Goal: Information Seeking & Learning: Learn about a topic

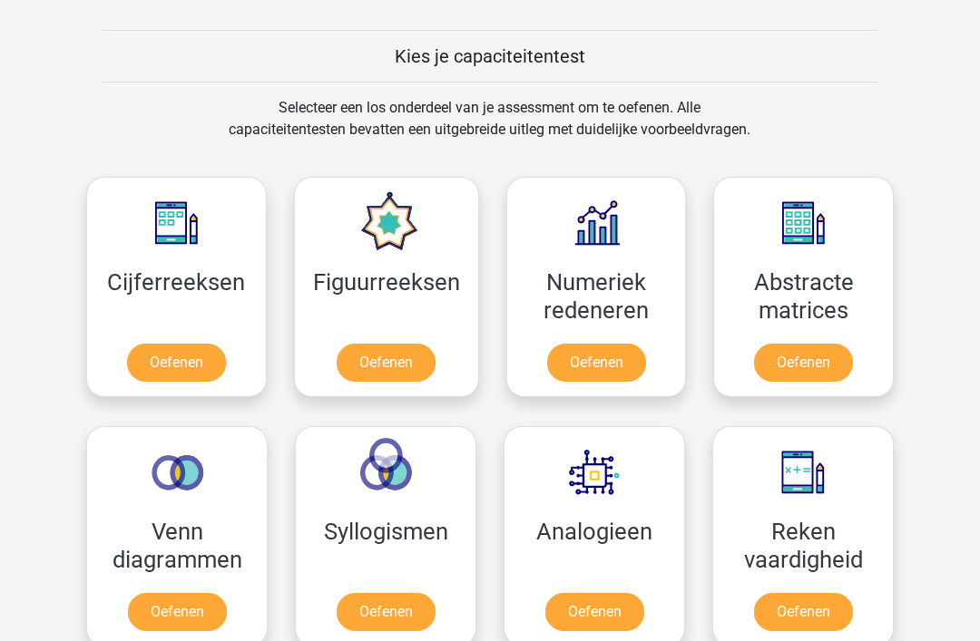
scroll to position [673, 0]
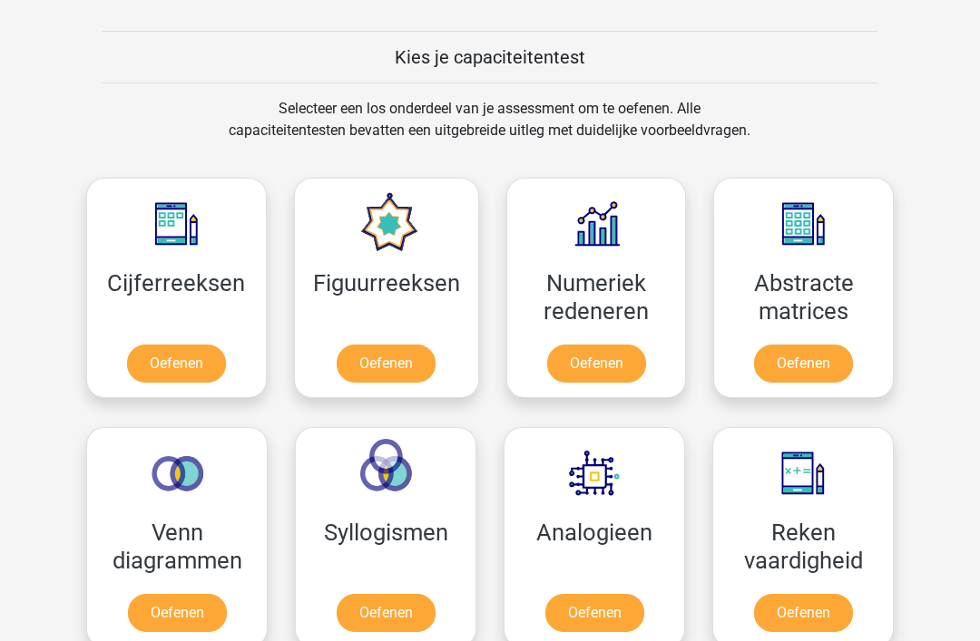
click at [600, 629] on link "Oefenen" at bounding box center [594, 613] width 99 height 38
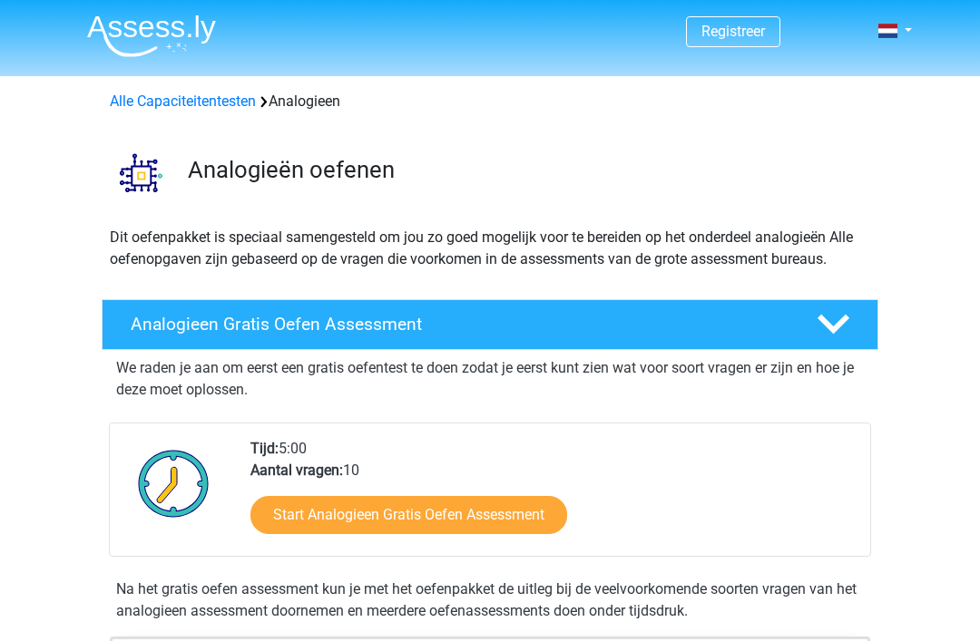
click at [538, 518] on link "Start Analogieen Gratis Oefen Assessment" at bounding box center [408, 515] width 317 height 38
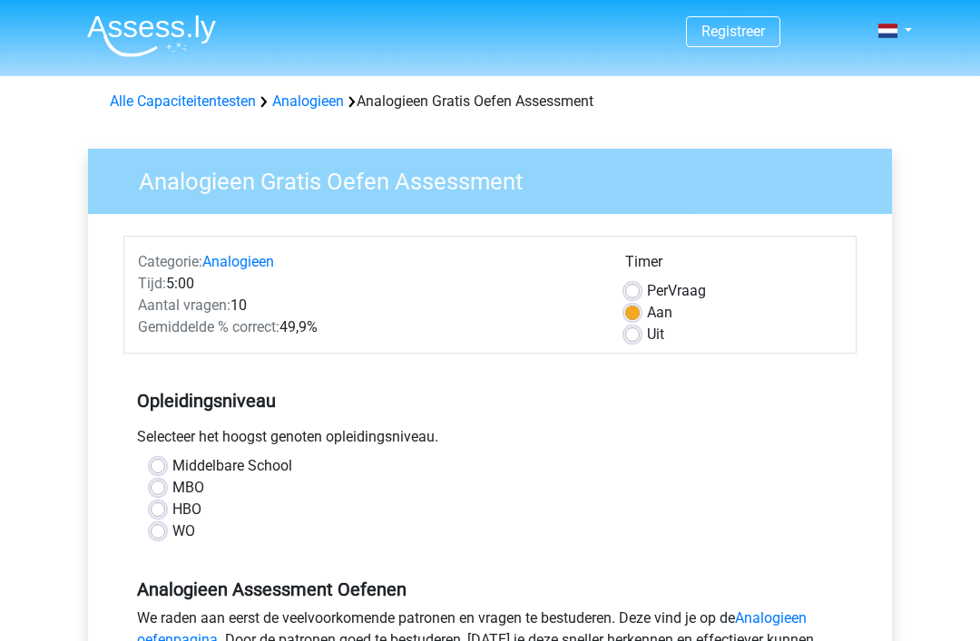
click at [172, 483] on label "MBO" at bounding box center [188, 488] width 32 height 22
click at [162, 483] on input "MBO" at bounding box center [158, 486] width 15 height 18
radio input "true"
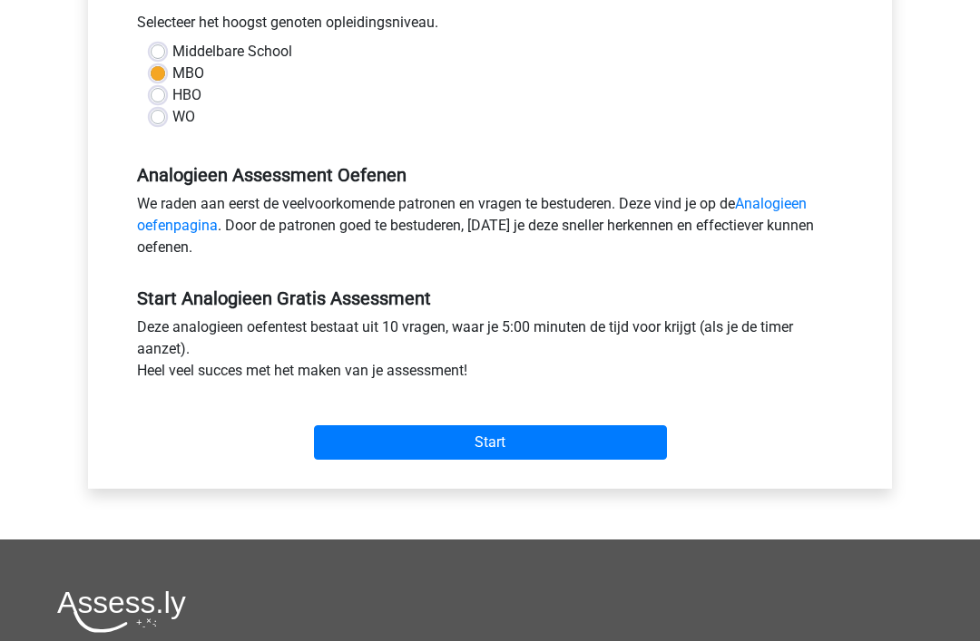
scroll to position [439, 0]
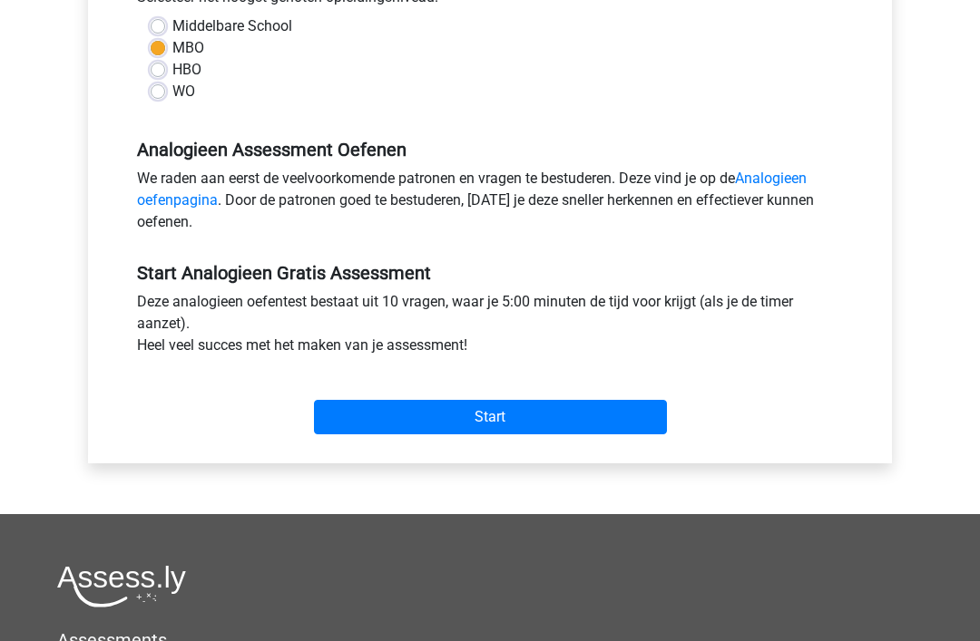
click at [631, 423] on input "Start" at bounding box center [490, 418] width 353 height 34
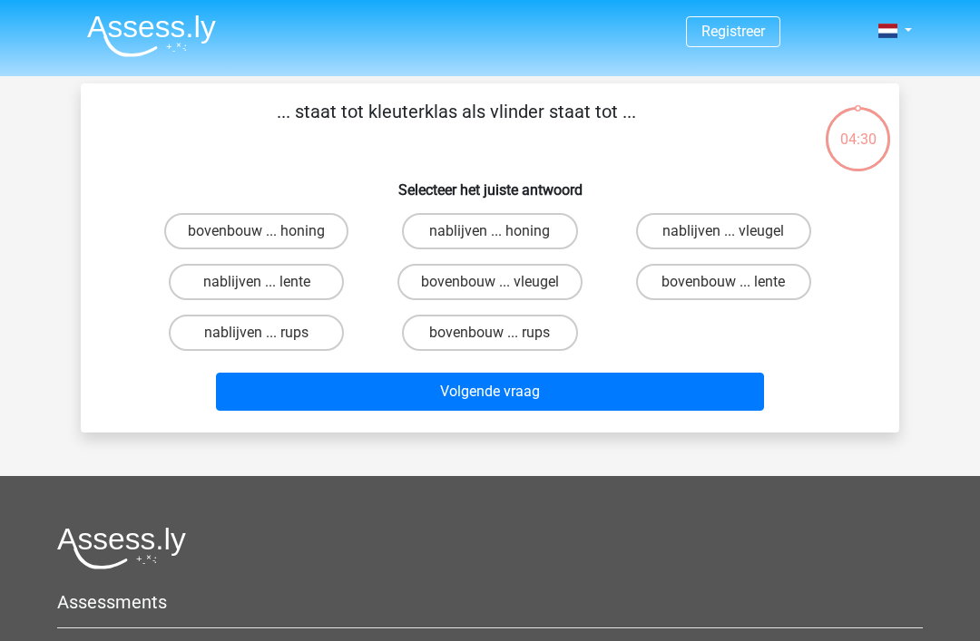
click at [257, 288] on input "nablijven ... lente" at bounding box center [263, 288] width 12 height 12
radio input "true"
click at [477, 332] on label "bovenbouw ... rups" at bounding box center [489, 333] width 175 height 36
click at [490, 333] on input "bovenbouw ... rups" at bounding box center [496, 339] width 12 height 12
radio input "true"
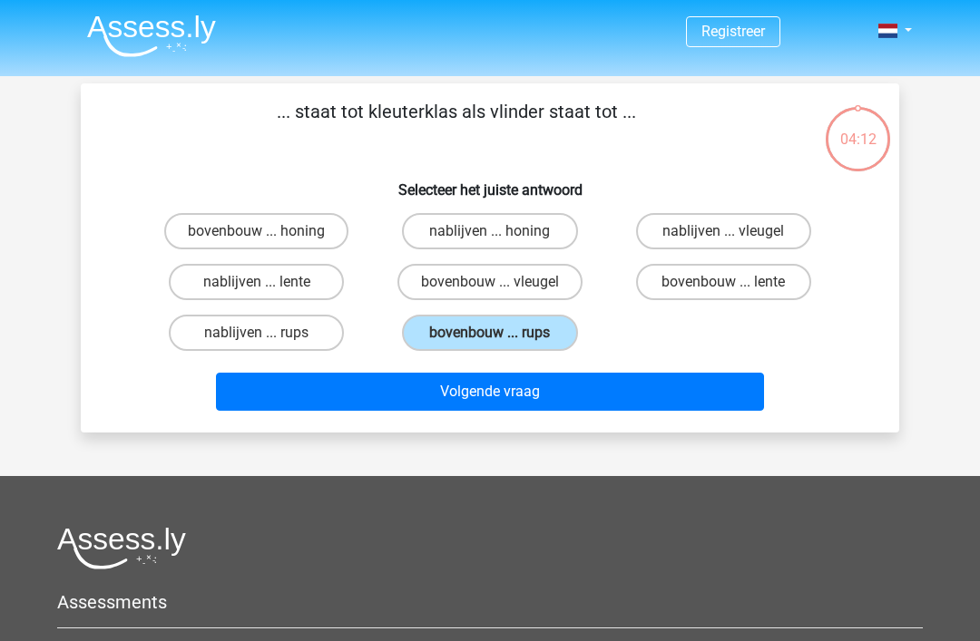
click at [710, 394] on button "Volgende vraag" at bounding box center [490, 392] width 549 height 38
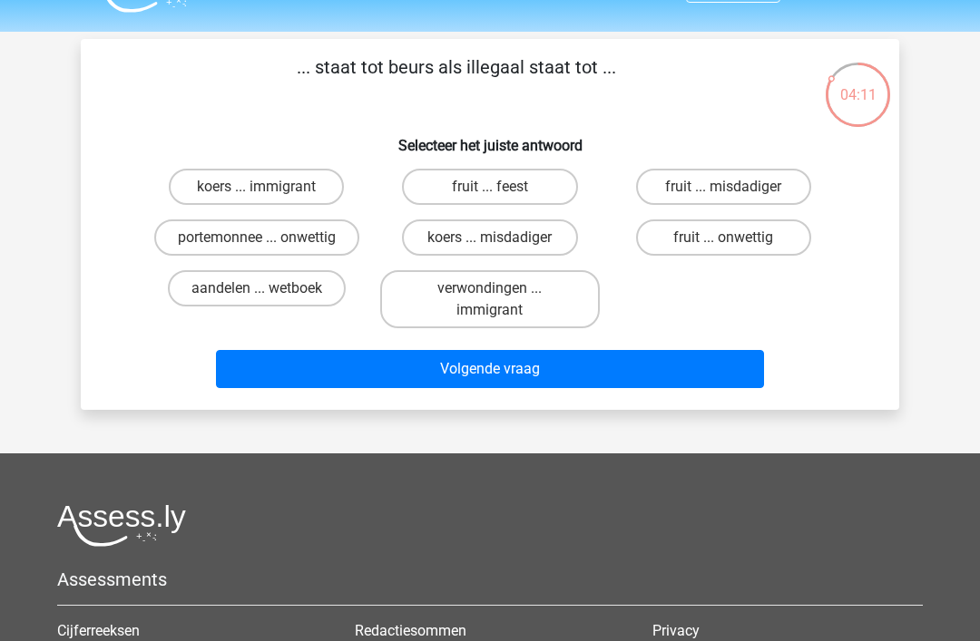
scroll to position [41, 0]
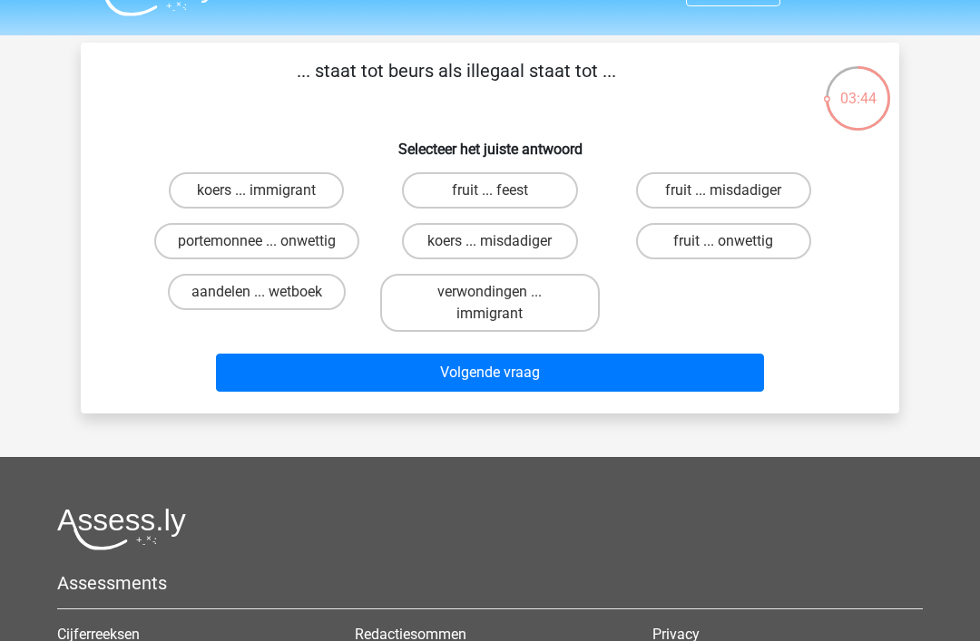
click at [310, 281] on label "aandelen ... wetboek" at bounding box center [257, 292] width 178 height 36
click at [268, 292] on input "aandelen ... wetboek" at bounding box center [263, 298] width 12 height 12
radio input "true"
click at [493, 245] on input "koers ... misdadiger" at bounding box center [496, 247] width 12 height 12
radio input "true"
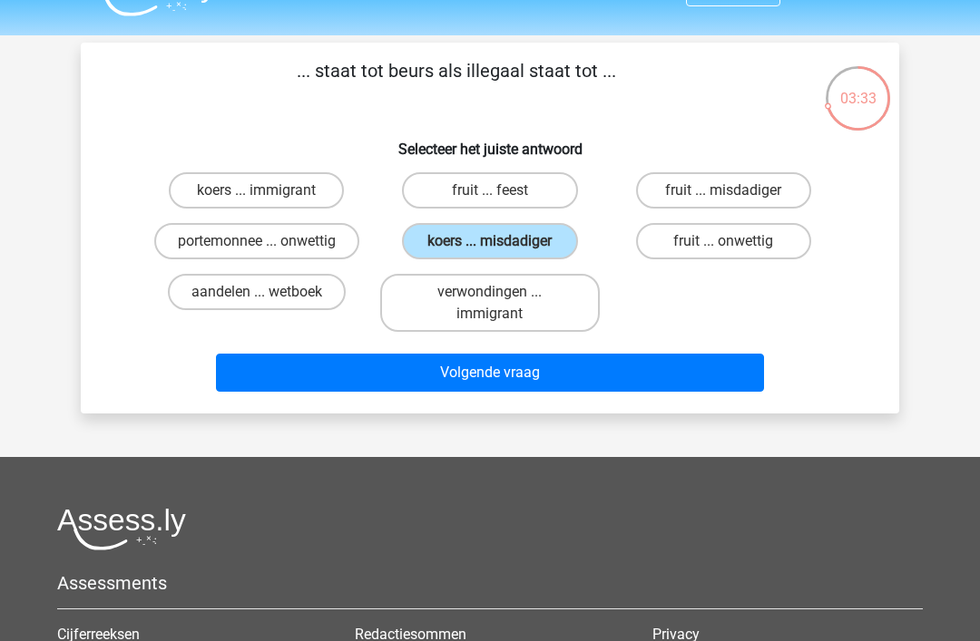
click at [463, 369] on button "Volgende vraag" at bounding box center [490, 373] width 549 height 38
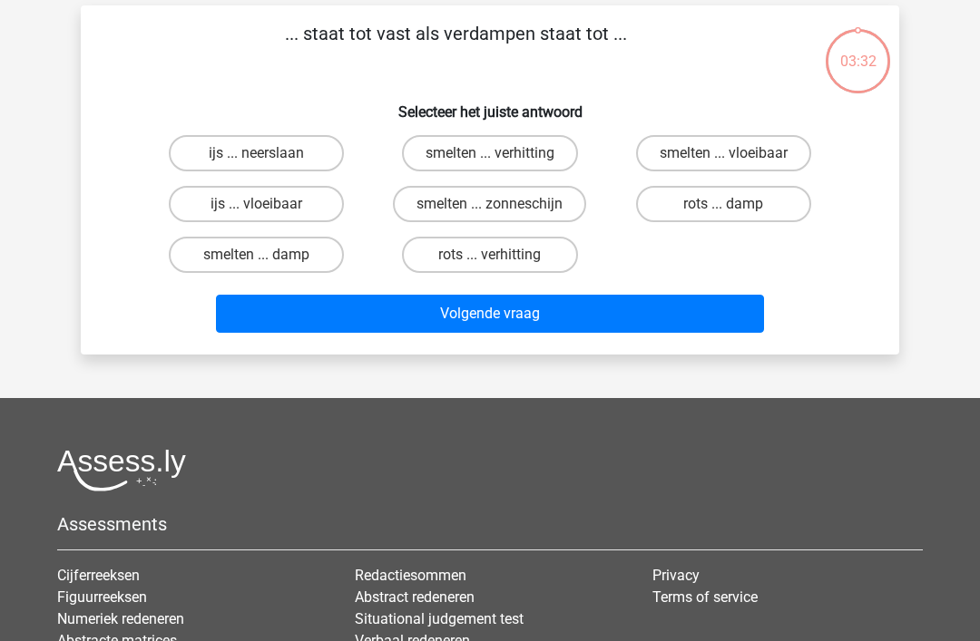
scroll to position [83, 0]
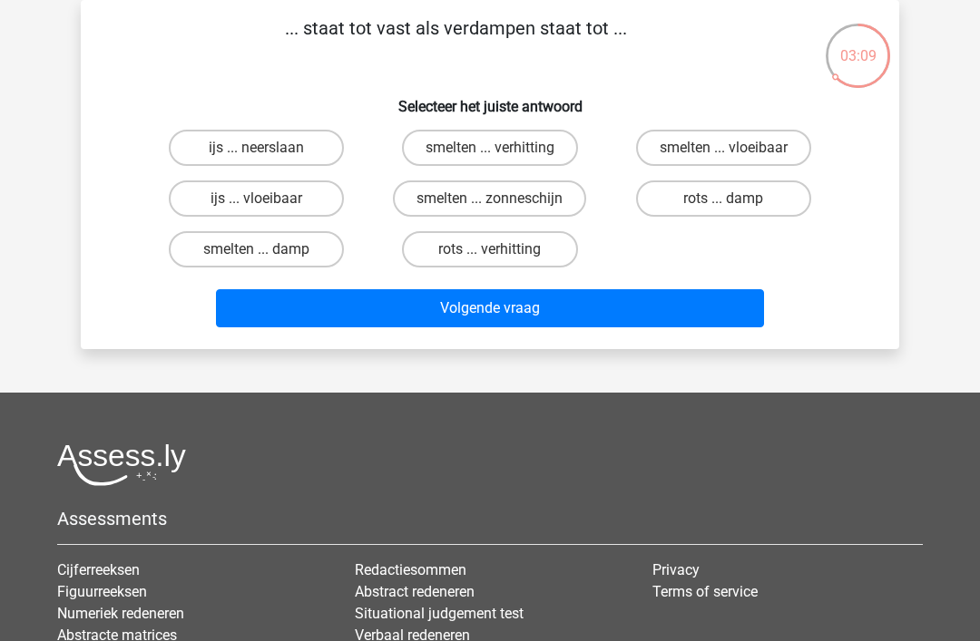
click at [259, 196] on label "ijs ... vloeibaar" at bounding box center [256, 198] width 175 height 36
click at [259, 199] on input "ijs ... vloeibaar" at bounding box center [263, 205] width 12 height 12
radio input "true"
click at [662, 313] on button "Volgende vraag" at bounding box center [490, 308] width 549 height 38
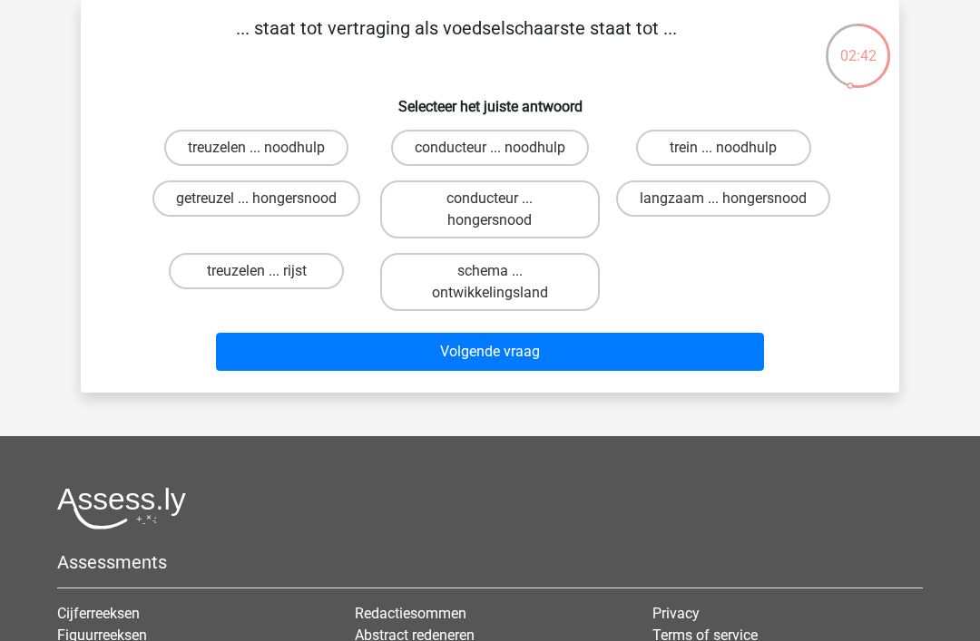
click at [769, 195] on label "langzaam ... hongersnood" at bounding box center [723, 198] width 214 height 36
click at [735, 199] on input "langzaam ... hongersnood" at bounding box center [729, 205] width 12 height 12
radio input "true"
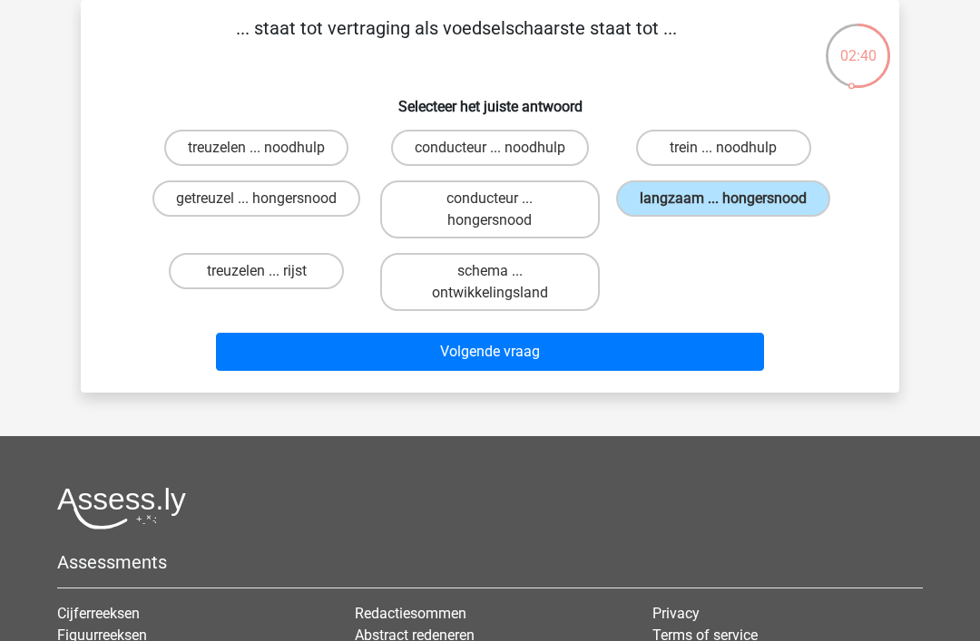
click at [705, 343] on button "Volgende vraag" at bounding box center [490, 352] width 549 height 38
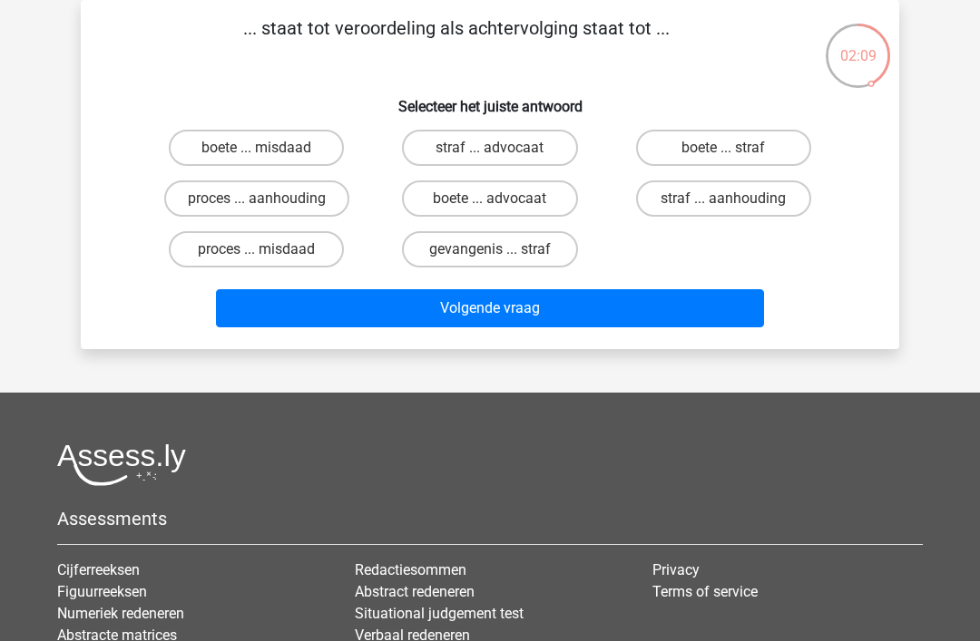
click at [795, 200] on label "straf ... aanhouding" at bounding box center [723, 198] width 175 height 36
click at [735, 200] on input "straf ... aanhouding" at bounding box center [729, 205] width 12 height 12
radio input "true"
click at [715, 321] on button "Volgende vraag" at bounding box center [490, 308] width 549 height 38
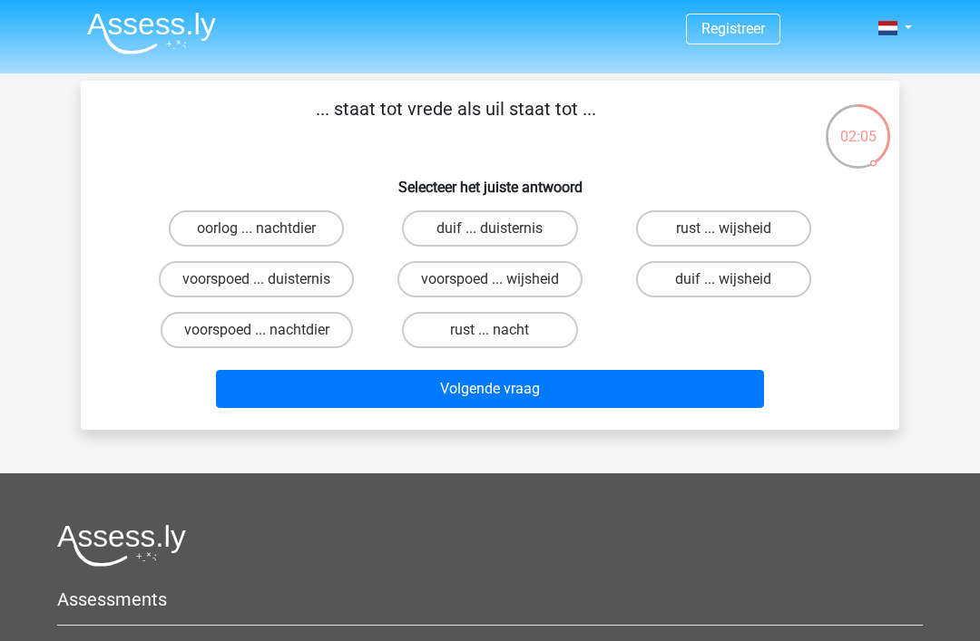
scroll to position [0, 0]
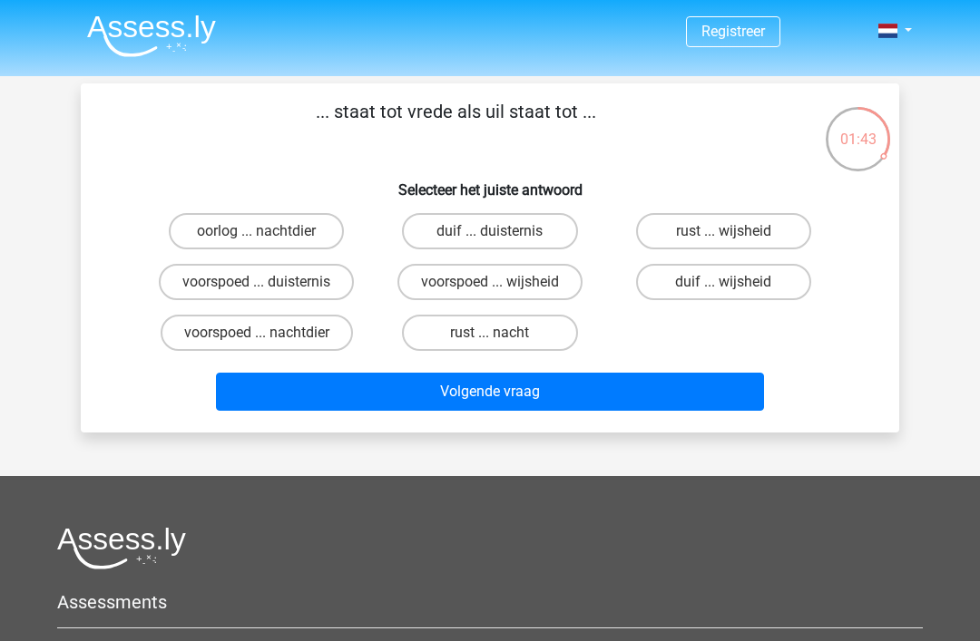
click at [522, 324] on label "rust ... nacht" at bounding box center [489, 333] width 175 height 36
click at [502, 333] on input "rust ... nacht" at bounding box center [496, 339] width 12 height 12
radio input "true"
click at [688, 403] on button "Volgende vraag" at bounding box center [490, 392] width 549 height 38
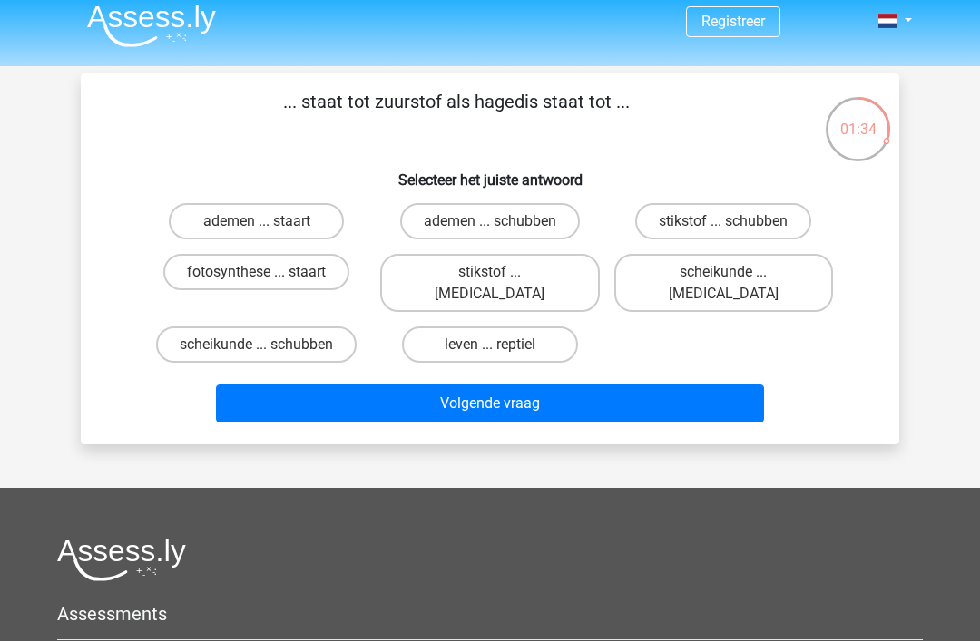
scroll to position [9, 0]
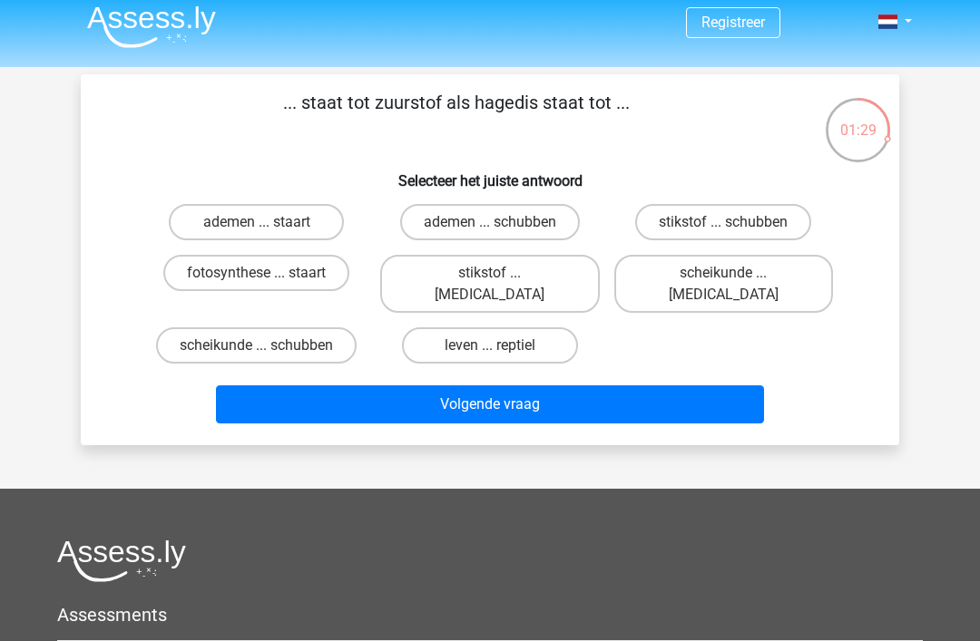
click at [551, 274] on label "stikstof ... krokodil" at bounding box center [489, 284] width 219 height 58
click at [502, 274] on input "stikstof ... krokodil" at bounding box center [496, 279] width 12 height 12
radio input "true"
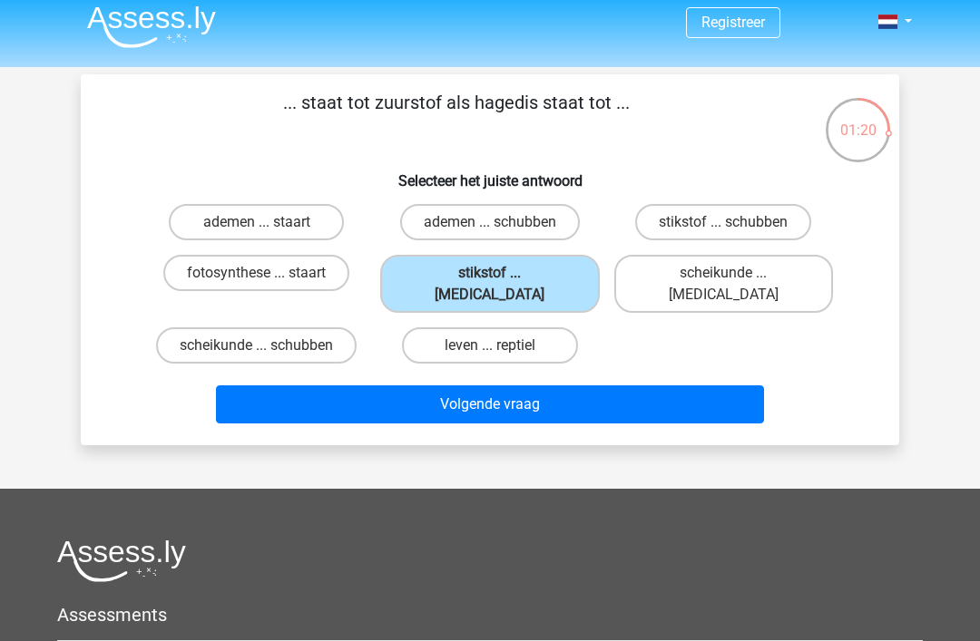
click at [538, 333] on label "leven ... reptiel" at bounding box center [489, 345] width 175 height 36
click at [502, 346] on input "leven ... reptiel" at bounding box center [496, 352] width 12 height 12
radio input "true"
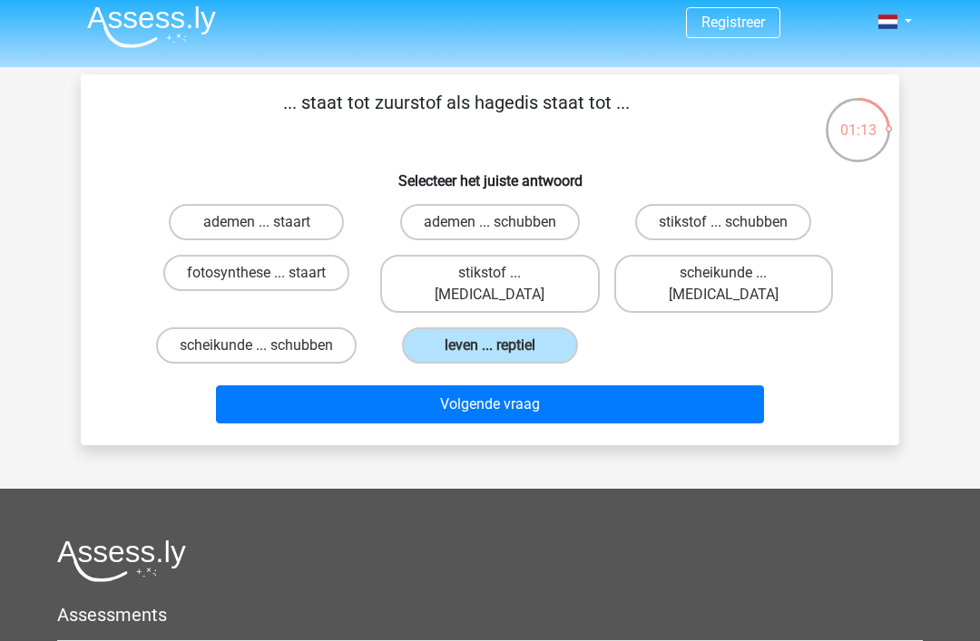
click at [688, 385] on button "Volgende vraag" at bounding box center [490, 404] width 549 height 38
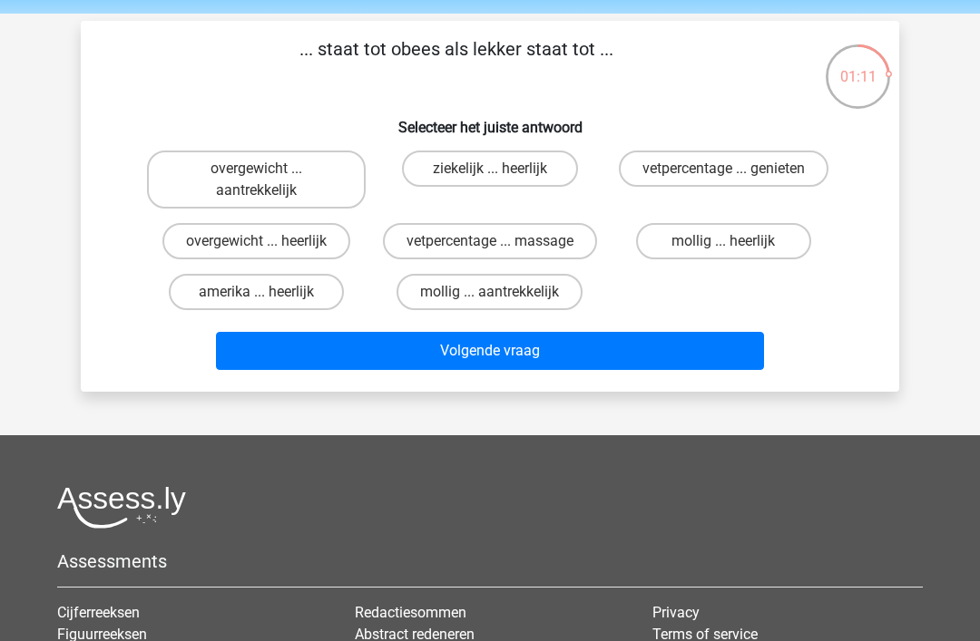
scroll to position [61, 0]
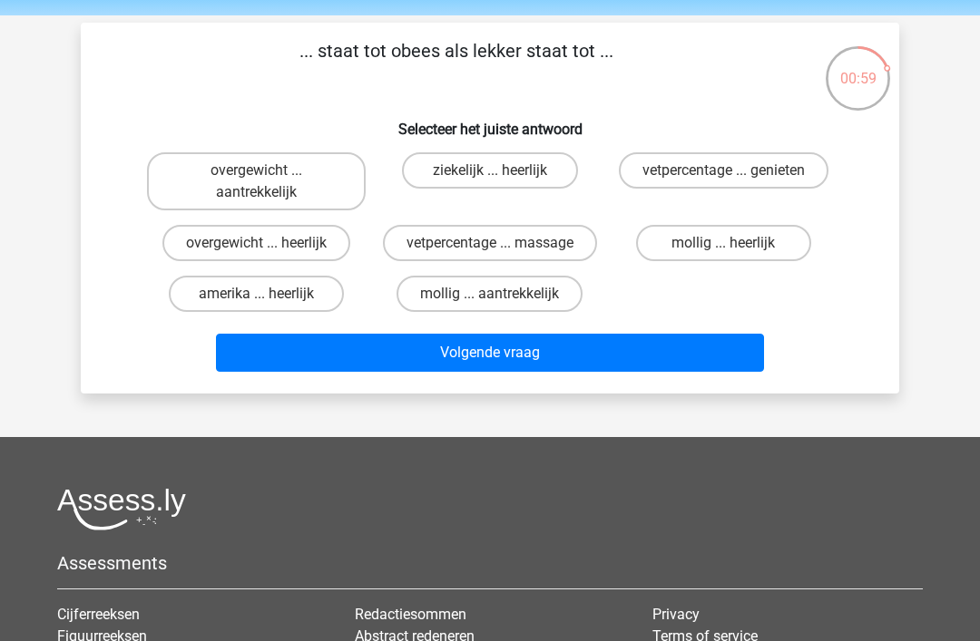
click at [305, 239] on label "overgewicht ... heerlijk" at bounding box center [256, 243] width 188 height 36
click at [268, 243] on input "overgewicht ... heerlijk" at bounding box center [263, 249] width 12 height 12
radio input "true"
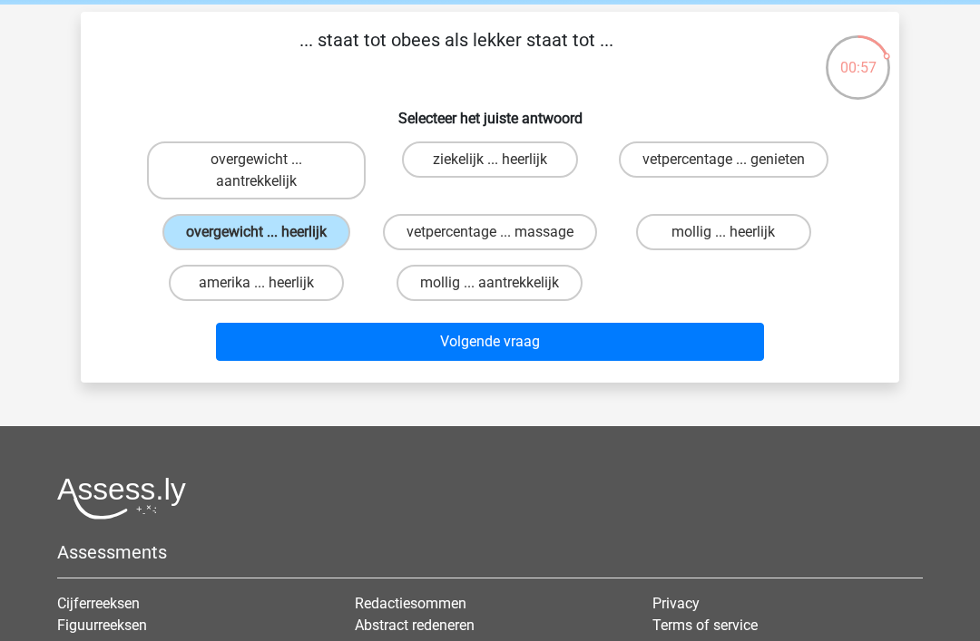
click at [698, 336] on button "Volgende vraag" at bounding box center [490, 342] width 549 height 38
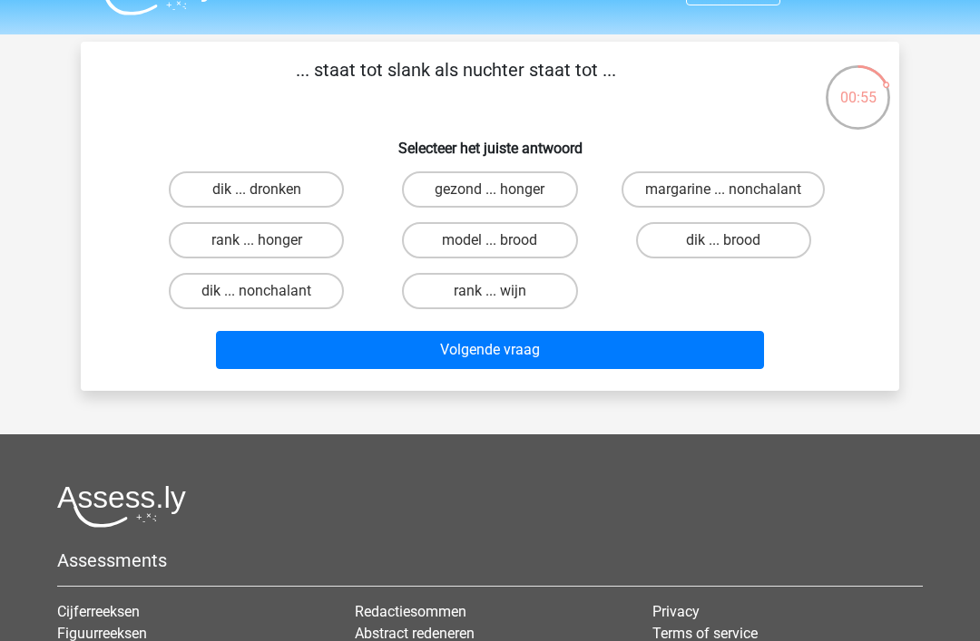
scroll to position [40, 0]
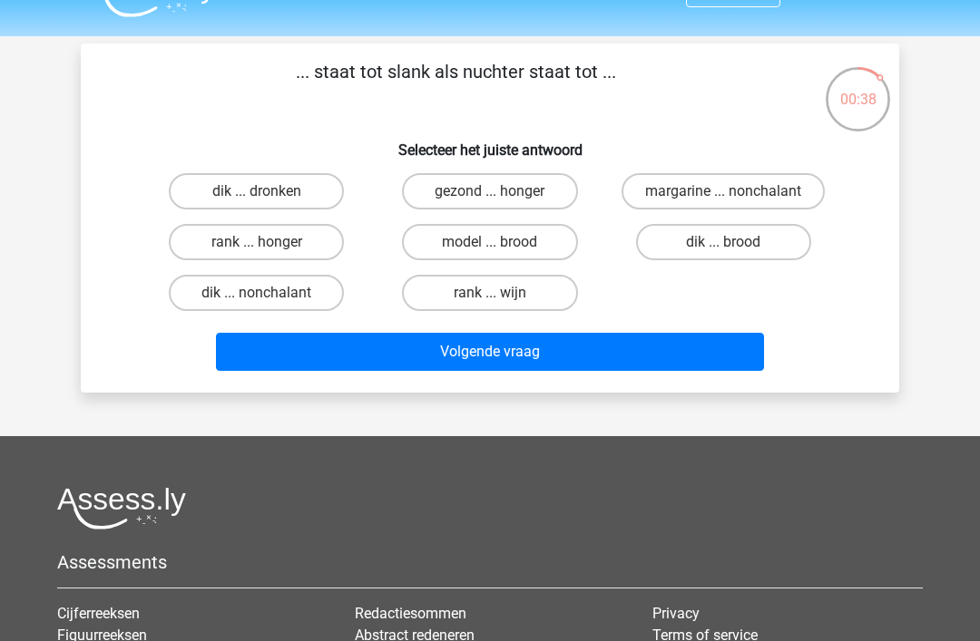
click at [288, 179] on label "dik ... dronken" at bounding box center [256, 191] width 175 height 36
click at [268, 191] on input "dik ... dronken" at bounding box center [263, 197] width 12 height 12
radio input "true"
click at [593, 362] on button "Volgende vraag" at bounding box center [490, 352] width 549 height 38
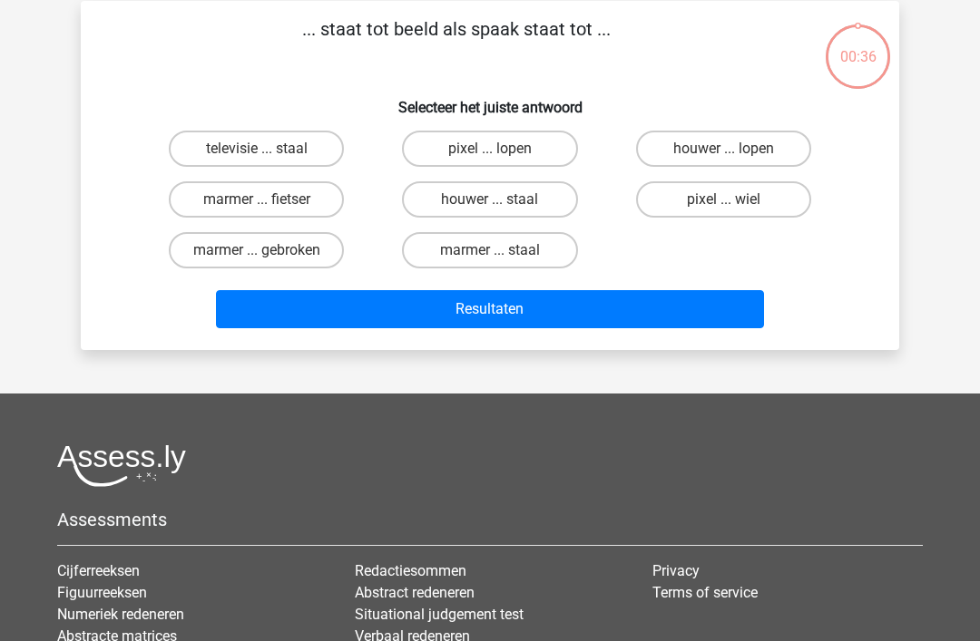
scroll to position [83, 0]
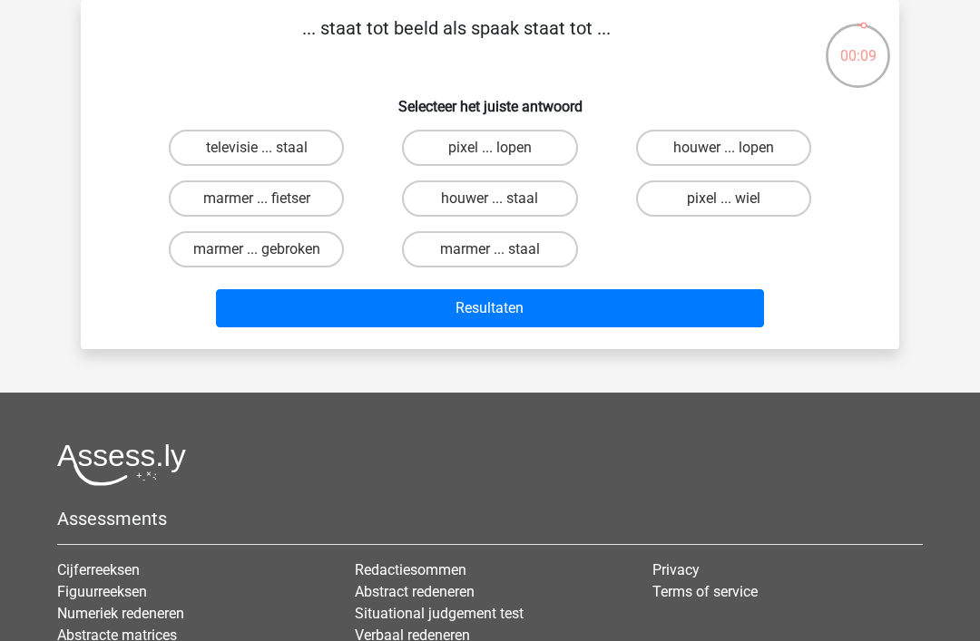
click at [287, 260] on label "marmer ... gebroken" at bounding box center [256, 249] width 175 height 36
click at [268, 260] on input "marmer ... gebroken" at bounding box center [263, 255] width 12 height 12
radio input "true"
click at [489, 323] on button "Resultaten" at bounding box center [490, 308] width 549 height 38
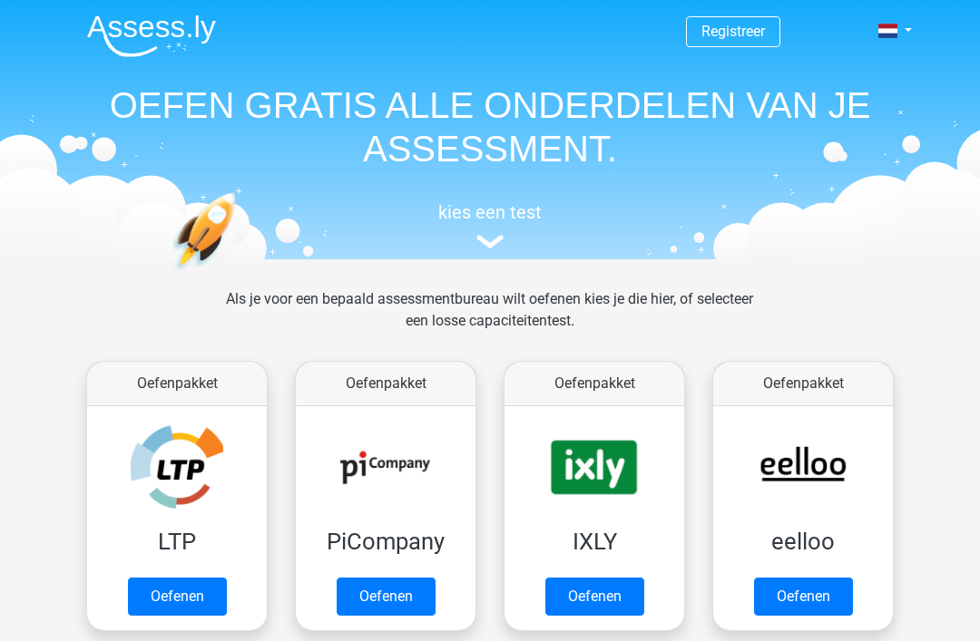
scroll to position [731, 0]
